Goal: Transaction & Acquisition: Purchase product/service

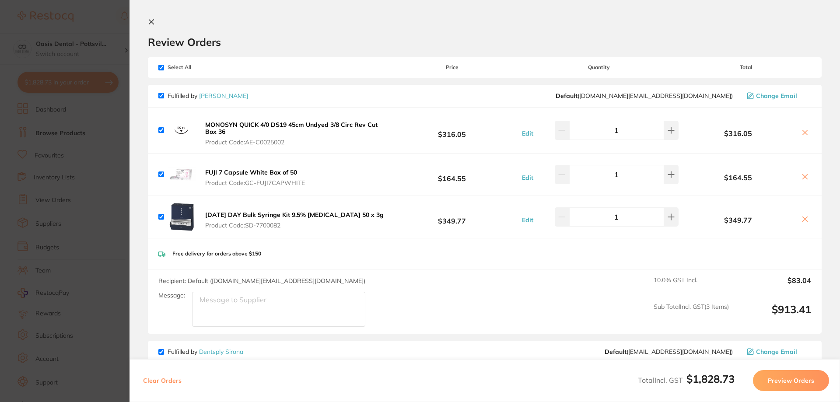
click at [154, 24] on icon at bounding box center [151, 21] width 7 height 7
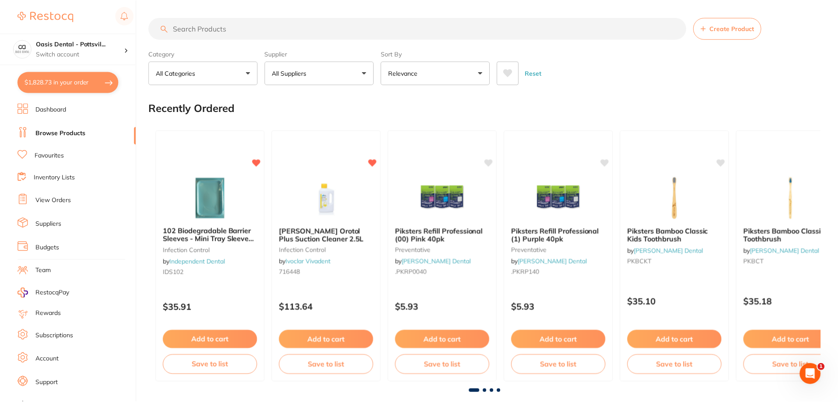
scroll to position [4, 0]
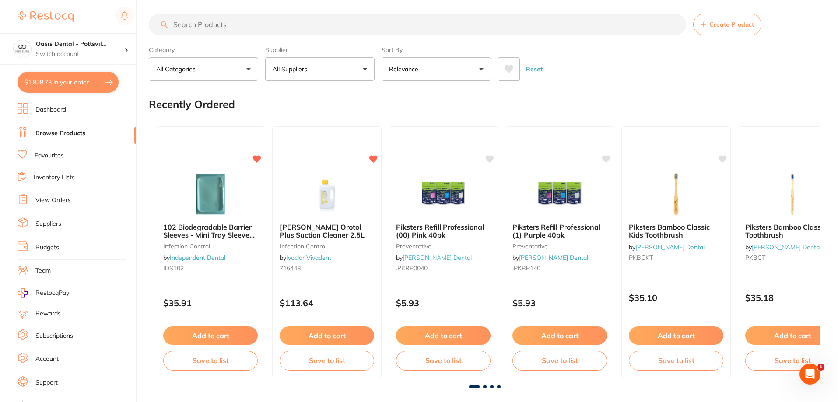
click at [54, 156] on link "Favourites" at bounding box center [49, 155] width 29 height 9
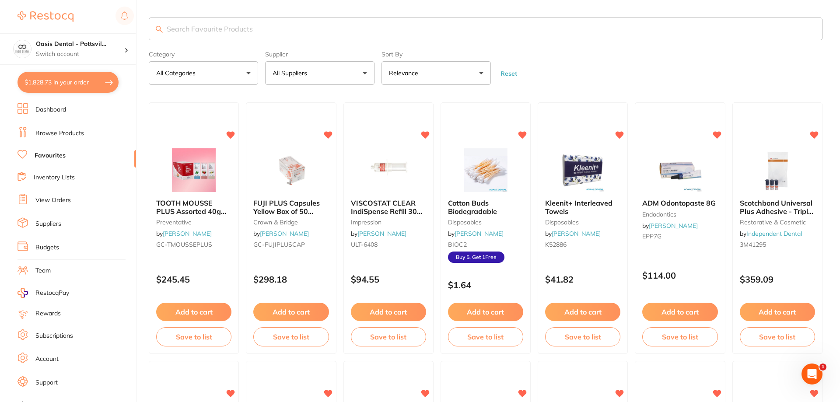
click at [178, 28] on input "search" at bounding box center [486, 29] width 674 height 23
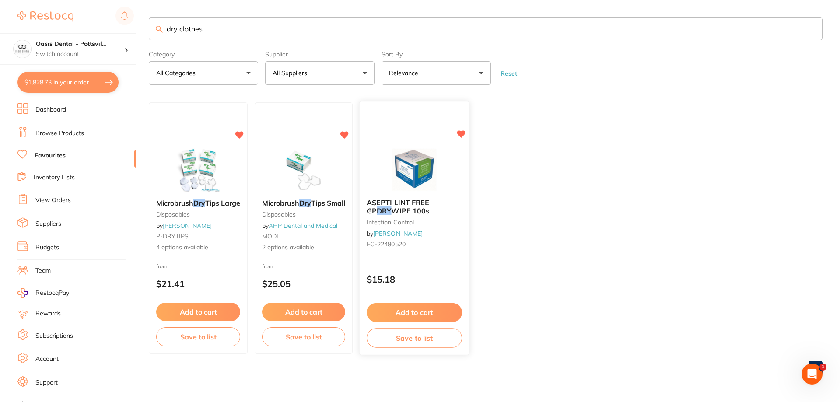
type input "dry clothes"
click at [434, 313] on button "Add to cart" at bounding box center [414, 312] width 95 height 19
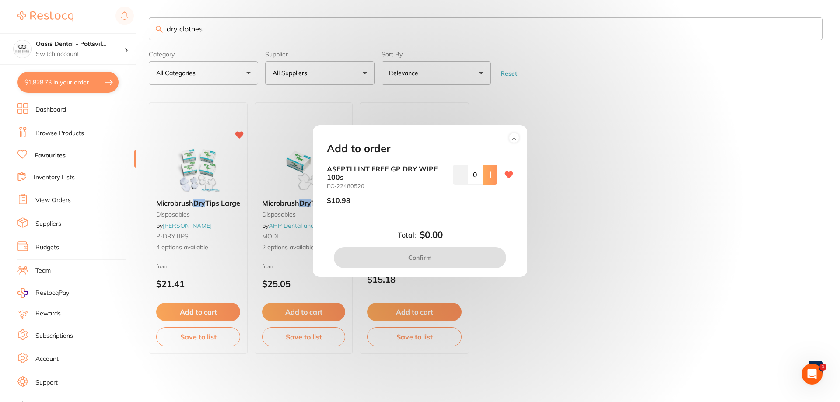
click at [493, 173] on button at bounding box center [490, 174] width 14 height 19
click at [492, 173] on button at bounding box center [490, 174] width 14 height 19
type input "2"
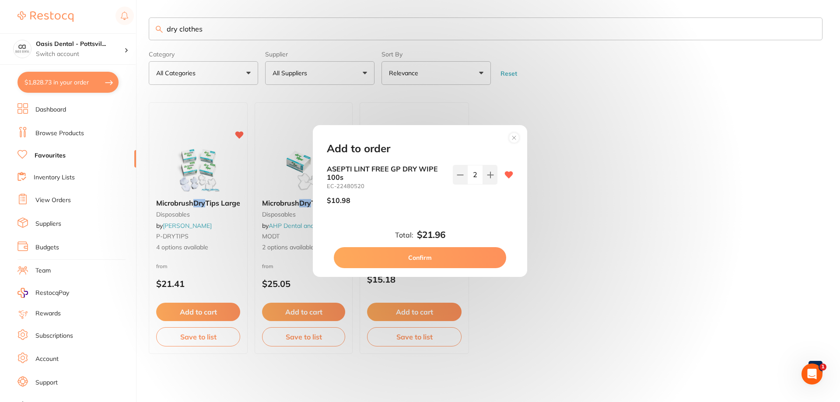
click at [427, 259] on button "Confirm" at bounding box center [420, 257] width 172 height 21
checkbox input "false"
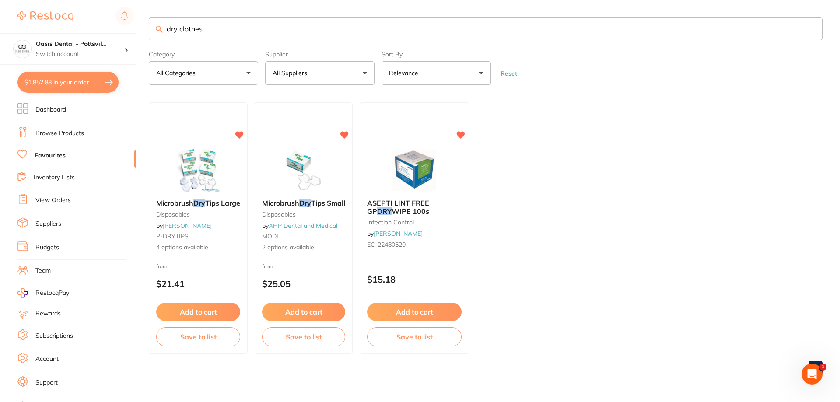
drag, startPoint x: 166, startPoint y: 28, endPoint x: 263, endPoint y: 29, distance: 96.7
click at [263, 29] on input "dry clothes" at bounding box center [486, 29] width 674 height 23
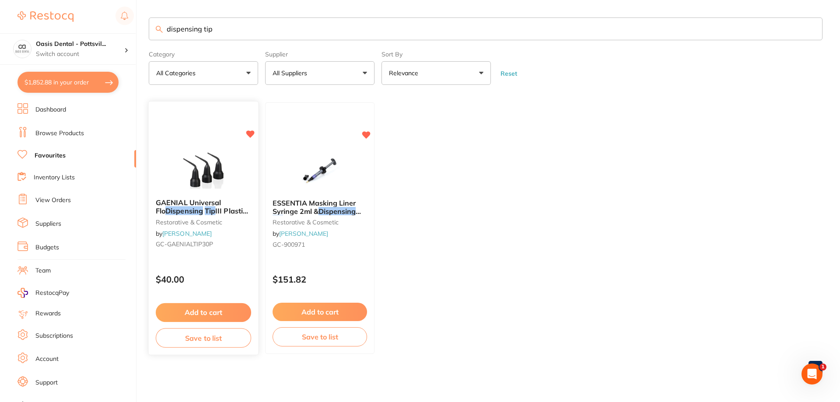
type input "dispensing tip"
click at [239, 253] on div "GAENIAL Universal Flo Dispensing Tip III Plastic x30 restorative & cosmetic by …" at bounding box center [203, 225] width 109 height 67
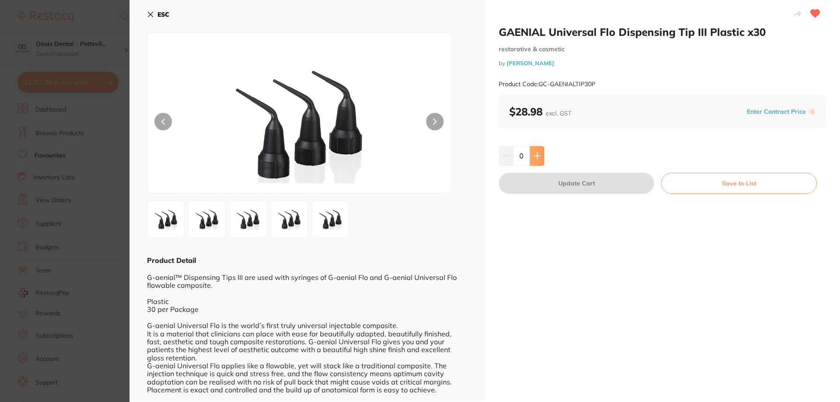
click at [539, 161] on button at bounding box center [537, 155] width 14 height 19
type input "1"
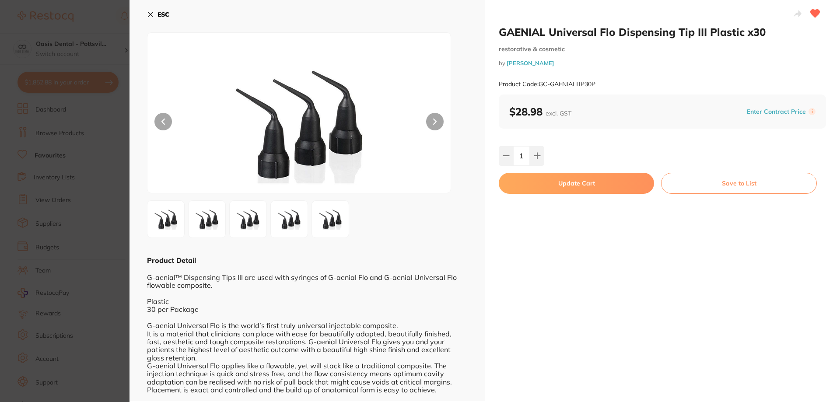
click at [580, 188] on button "Update Cart" at bounding box center [576, 183] width 155 height 21
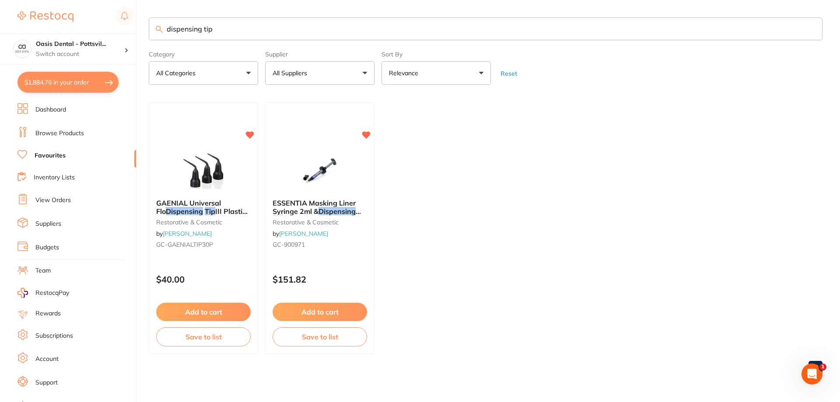
click at [58, 81] on button "$1,884.76 in your order" at bounding box center [68, 82] width 101 height 21
checkbox input "true"
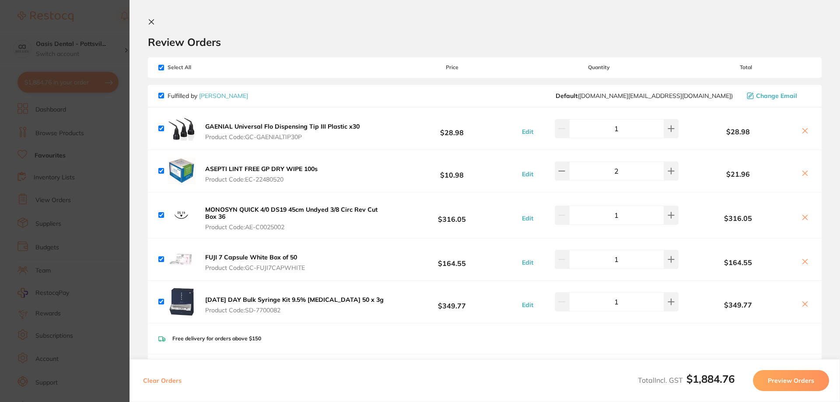
click at [151, 23] on icon at bounding box center [151, 22] width 5 height 5
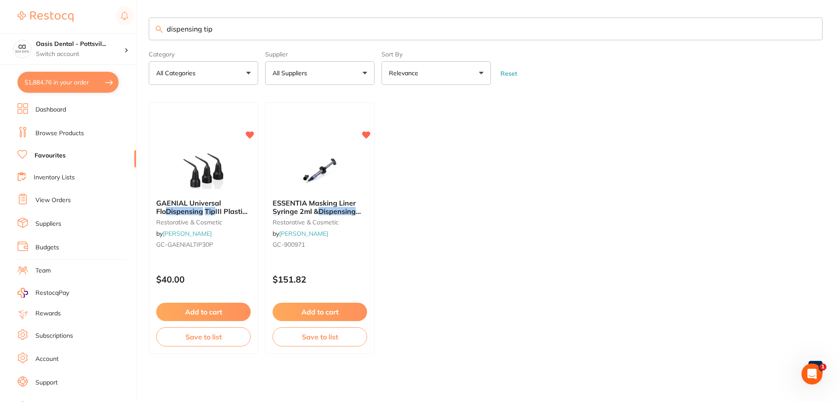
drag, startPoint x: 164, startPoint y: 26, endPoint x: 377, endPoint y: 32, distance: 212.7
click at [365, 33] on input "dispensing tip" at bounding box center [486, 29] width 674 height 23
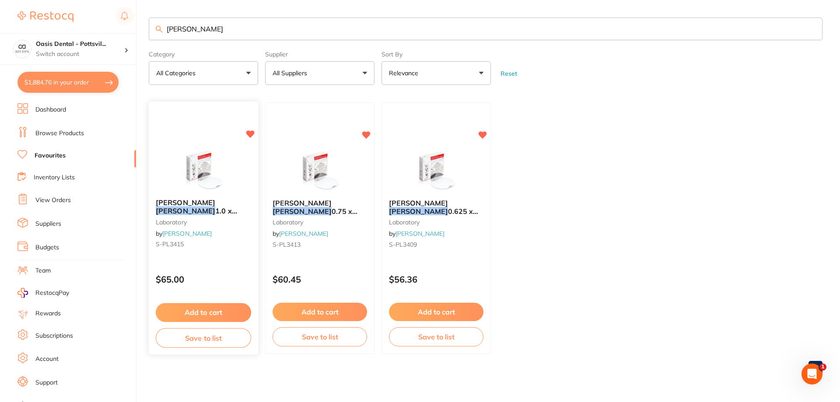
type input "[PERSON_NAME]"
click at [199, 313] on button "Add to cart" at bounding box center [203, 312] width 95 height 19
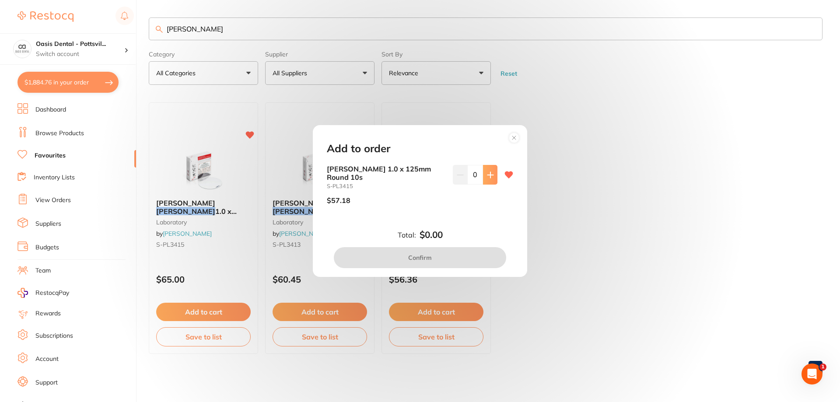
click at [487, 173] on icon at bounding box center [490, 175] width 7 height 7
type input "1"
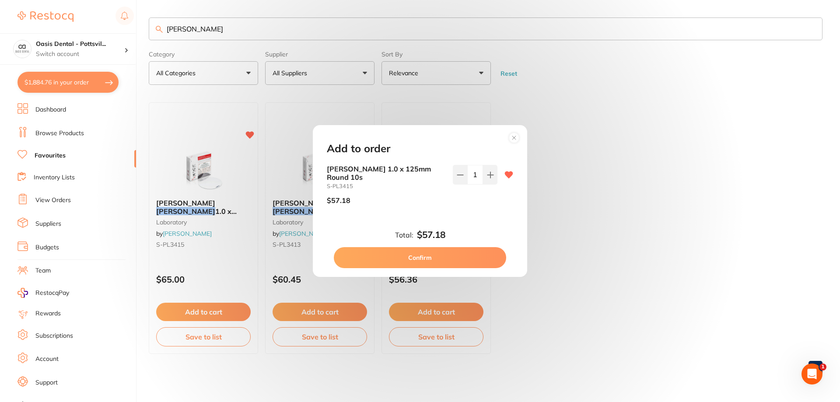
click at [426, 259] on button "Confirm" at bounding box center [420, 257] width 172 height 21
checkbox input "false"
